Goal: Task Accomplishment & Management: Manage account settings

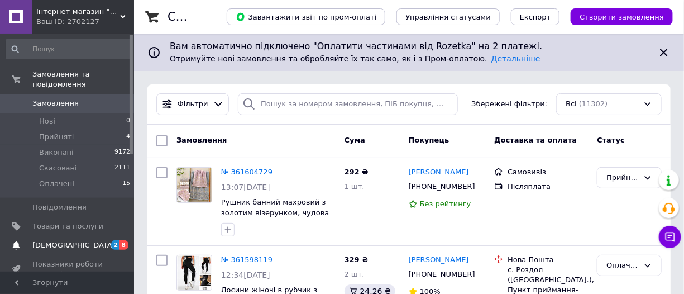
click at [88, 240] on span "[DEMOGRAPHIC_DATA]" at bounding box center [67, 245] width 71 height 10
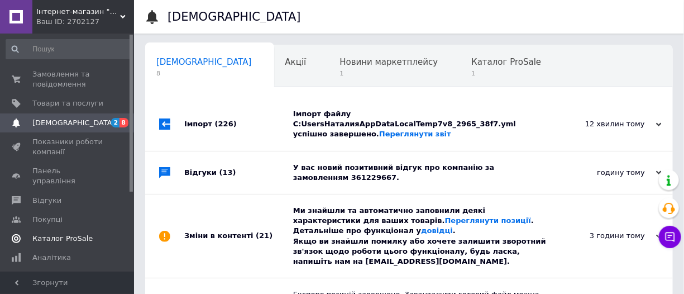
scroll to position [0, 6]
click at [260, 124] on div "Імпорт (226)" at bounding box center [238, 124] width 109 height 53
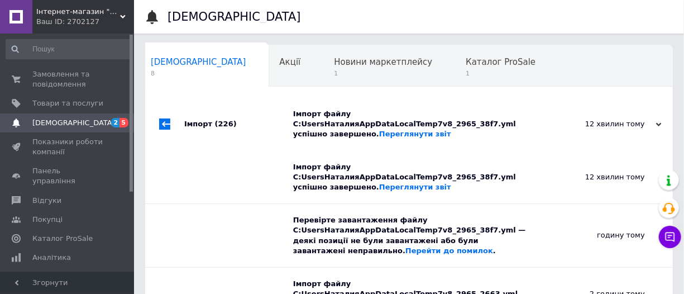
click at [260, 123] on div "Імпорт (226)" at bounding box center [238, 124] width 109 height 53
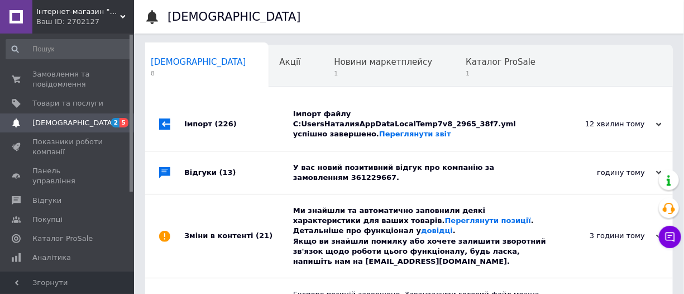
click at [256, 162] on div "Відгуки (13)" at bounding box center [238, 172] width 109 height 42
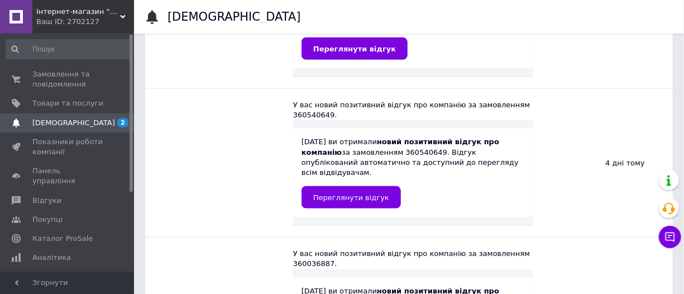
scroll to position [152, 0]
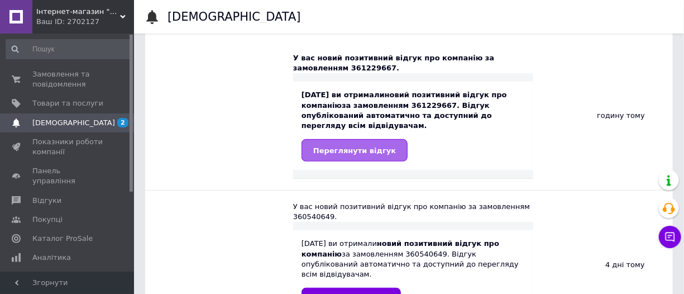
click at [339, 146] on span "Переглянути відгук" at bounding box center [354, 150] width 83 height 8
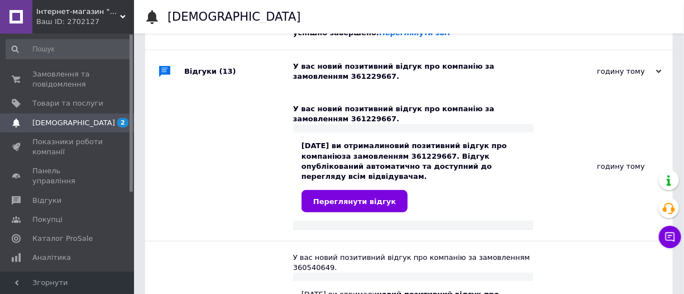
scroll to position [0, 0]
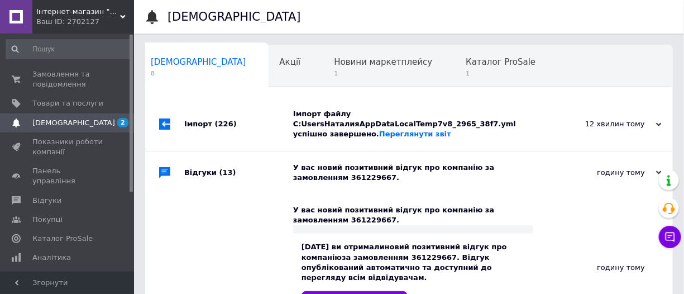
click at [190, 167] on div "Відгуки (13)" at bounding box center [238, 172] width 109 height 42
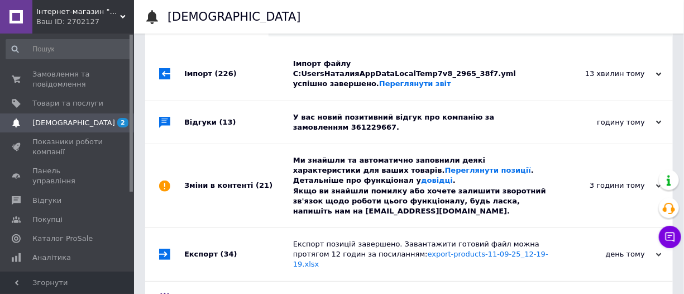
scroll to position [101, 0]
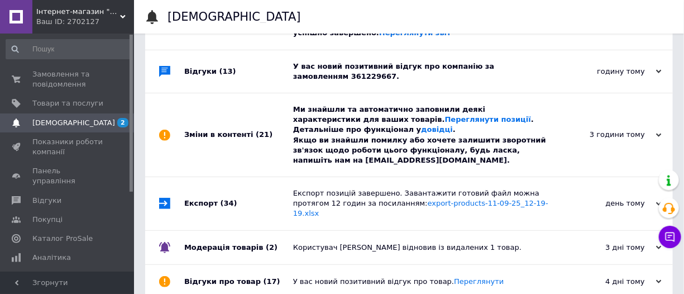
click at [214, 128] on div "Зміни в контенті (21)" at bounding box center [238, 134] width 109 height 83
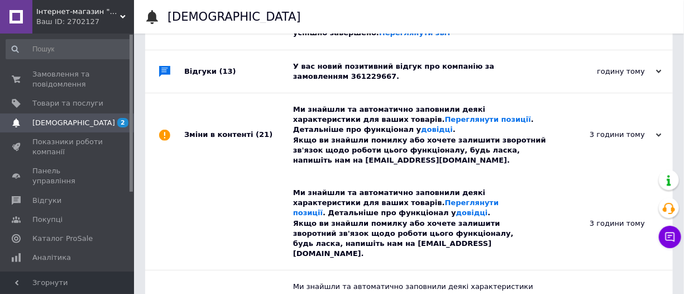
click at [207, 128] on div "Зміни в контенті (21)" at bounding box center [238, 134] width 109 height 83
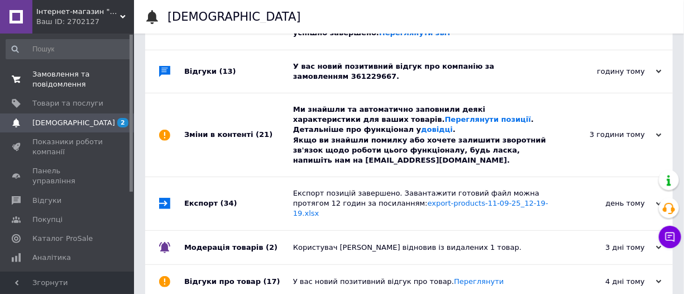
click at [53, 89] on span "Замовлення та повідомлення" at bounding box center [67, 79] width 71 height 20
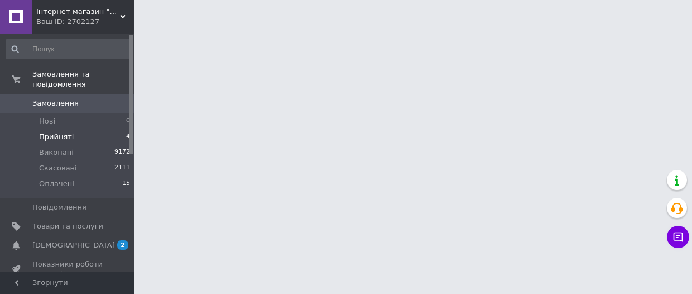
click at [50, 129] on li "Прийняті 4" at bounding box center [68, 137] width 137 height 16
click at [55, 132] on span "Прийняті" at bounding box center [56, 137] width 35 height 10
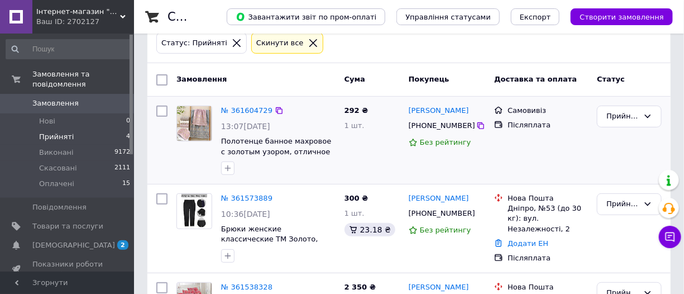
scroll to position [152, 0]
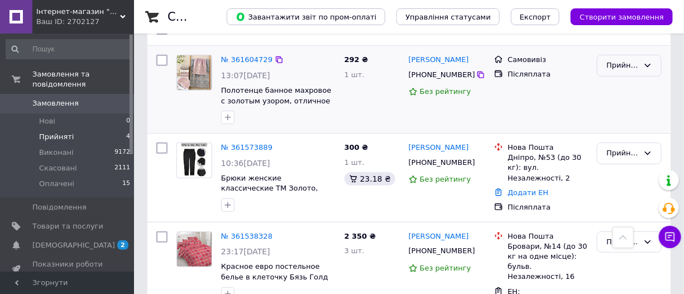
click at [615, 64] on div "Прийнято" at bounding box center [622, 66] width 32 height 12
click at [620, 90] on li "Виконано" at bounding box center [629, 89] width 64 height 21
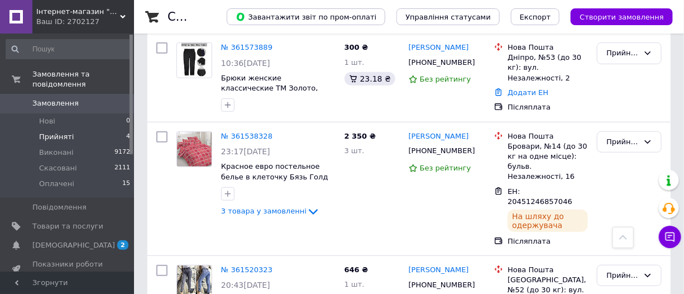
scroll to position [303, 0]
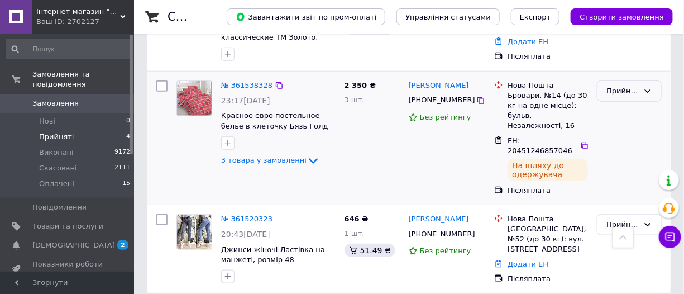
click at [621, 89] on div "Прийнято" at bounding box center [622, 91] width 32 height 12
click at [629, 148] on li "Оплачено" at bounding box center [629, 155] width 64 height 21
click at [59, 132] on span "Прийняті" at bounding box center [56, 137] width 35 height 10
